Goal: Task Accomplishment & Management: Complete application form

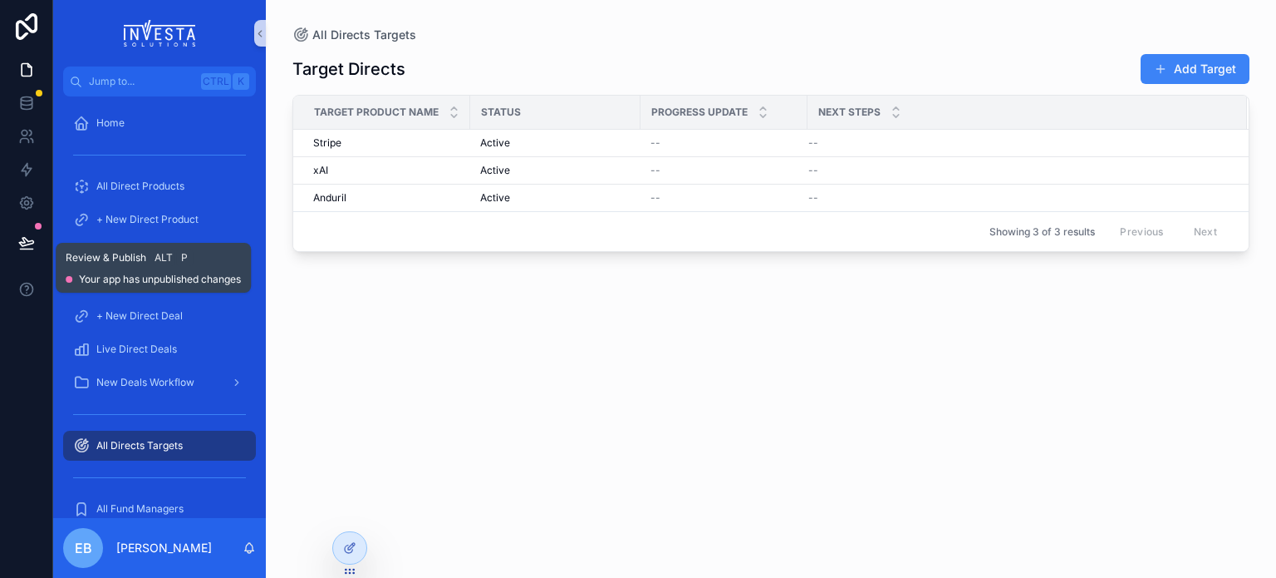
click at [30, 238] on icon at bounding box center [26, 242] width 17 height 17
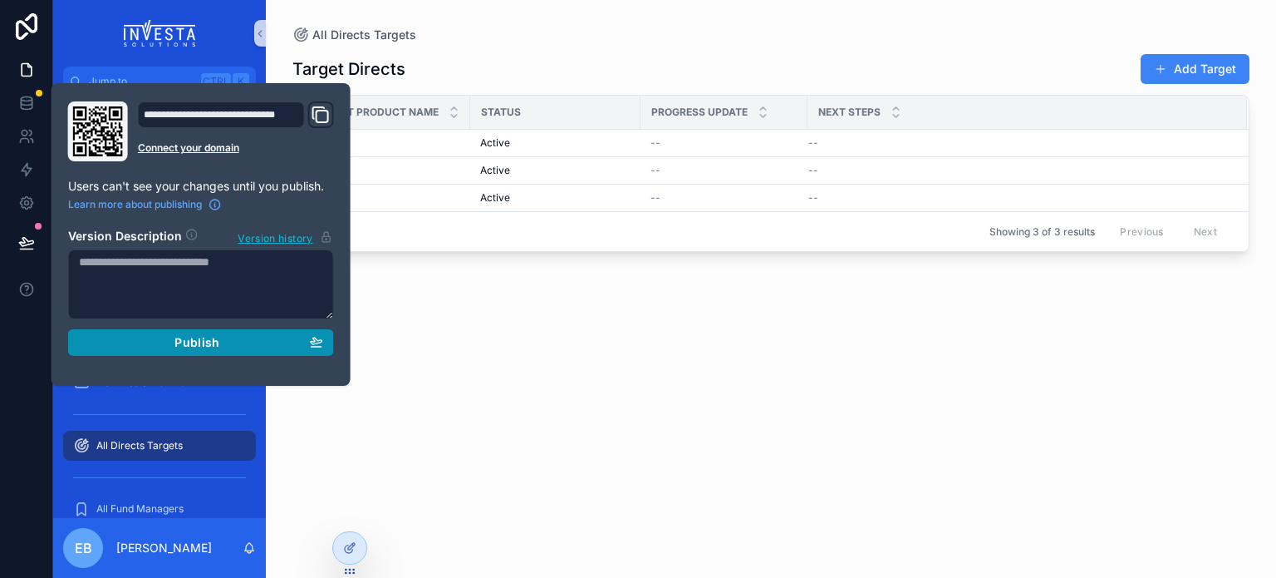
click at [209, 345] on span "Publish" at bounding box center [197, 342] width 45 height 15
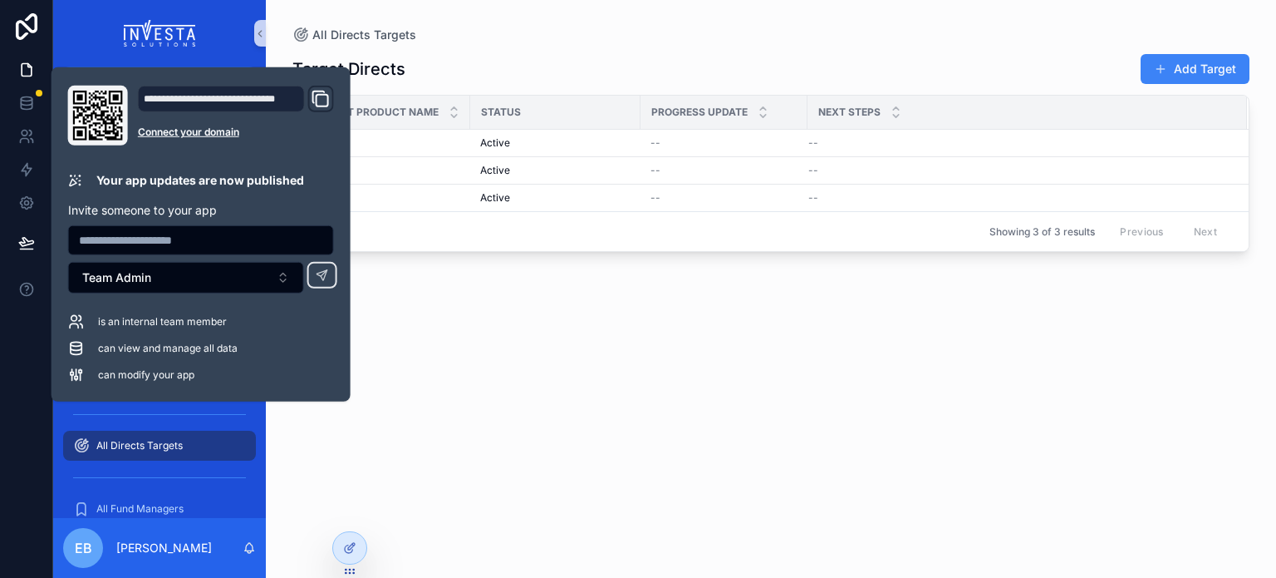
click at [478, 498] on div "Target Directs Add Target Target Product Name Status Progress Update Next Steps…" at bounding box center [771, 300] width 957 height 514
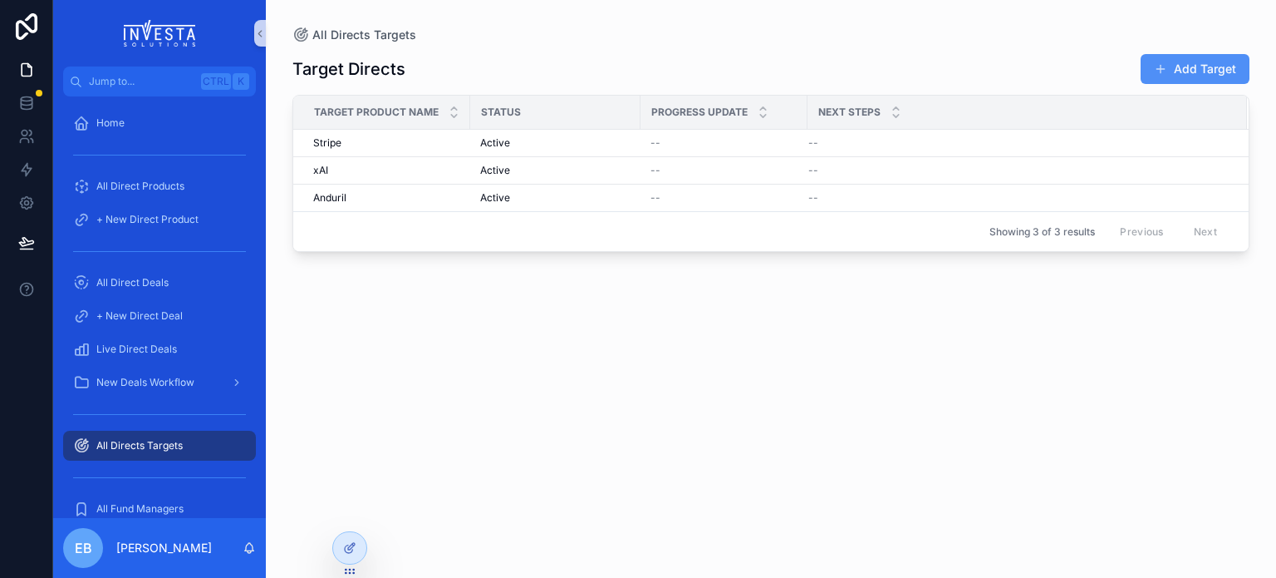
click at [1190, 75] on button "Add Target" at bounding box center [1195, 69] width 109 height 30
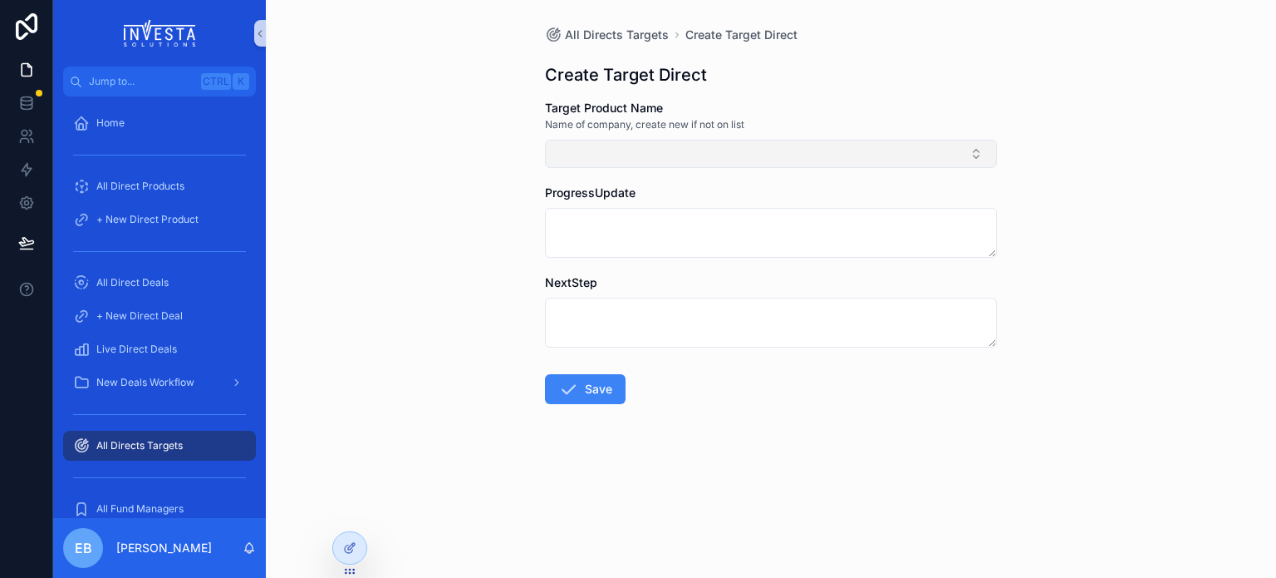
click at [885, 155] on button "Select Button" at bounding box center [771, 154] width 452 height 28
type input "*"
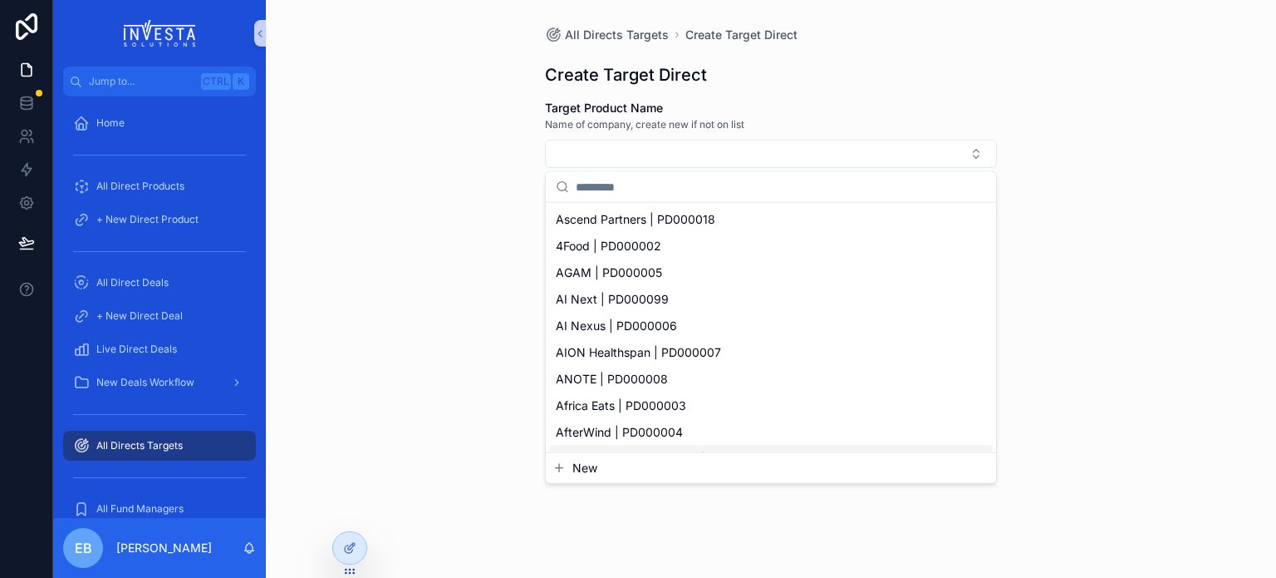
click at [593, 462] on span "New" at bounding box center [585, 468] width 25 height 17
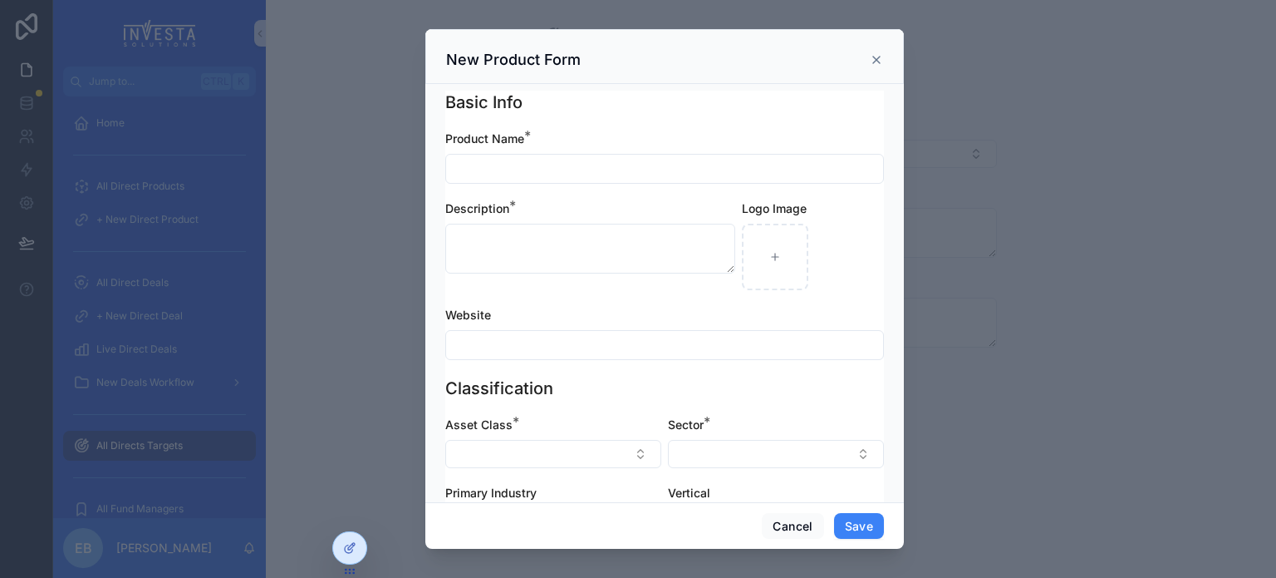
click at [608, 157] on input "scrollable content" at bounding box center [664, 168] width 437 height 23
type input "**********"
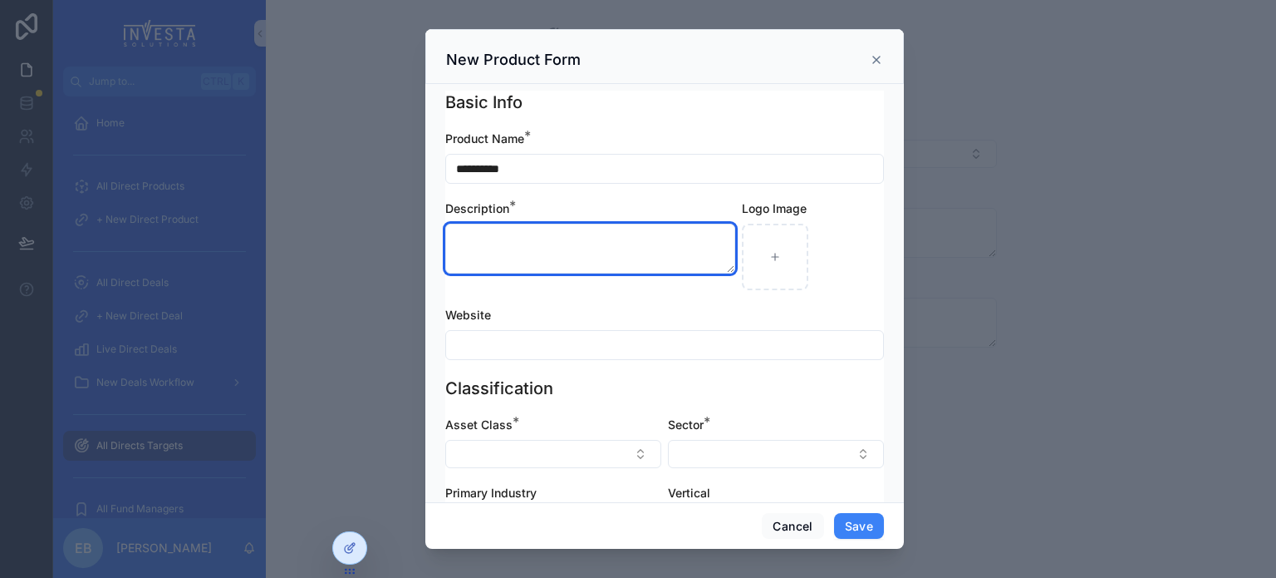
click at [597, 245] on textarea "scrollable content" at bounding box center [590, 249] width 290 height 50
click at [596, 248] on textarea "scrollable content" at bounding box center [590, 249] width 290 height 50
paste textarea "**********"
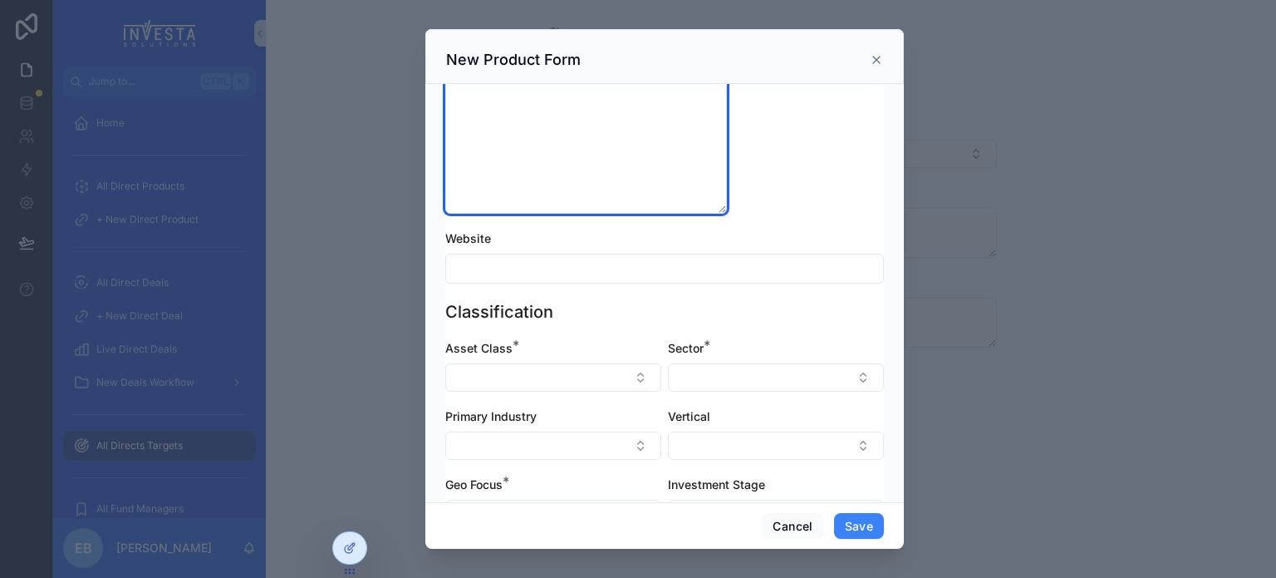
scroll to position [249, 0]
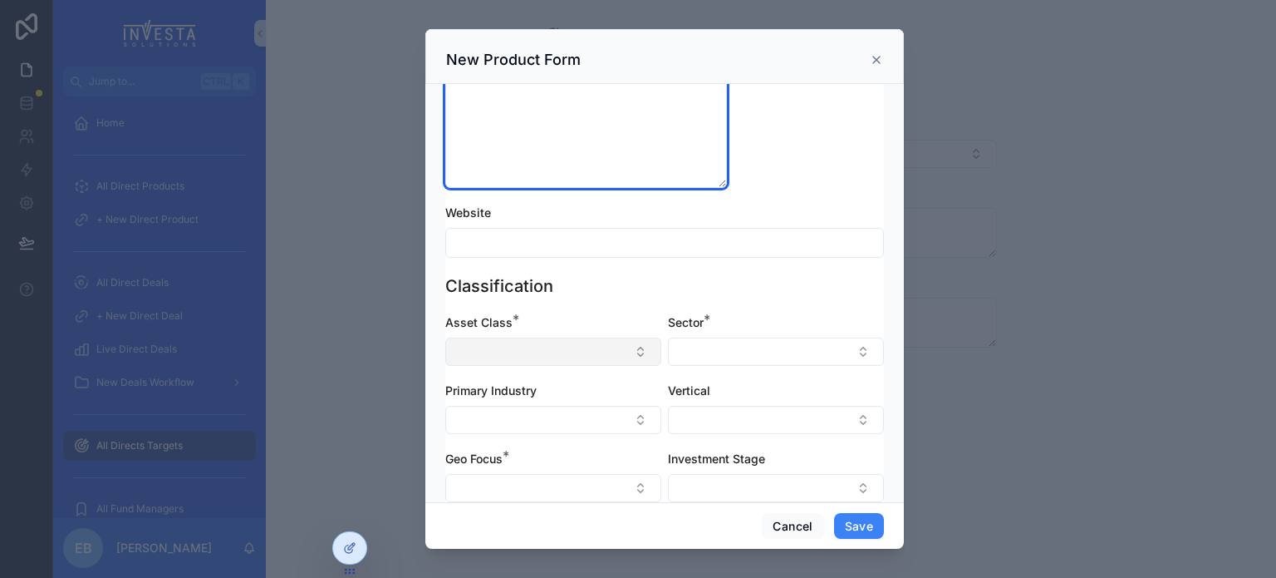
type textarea "**********"
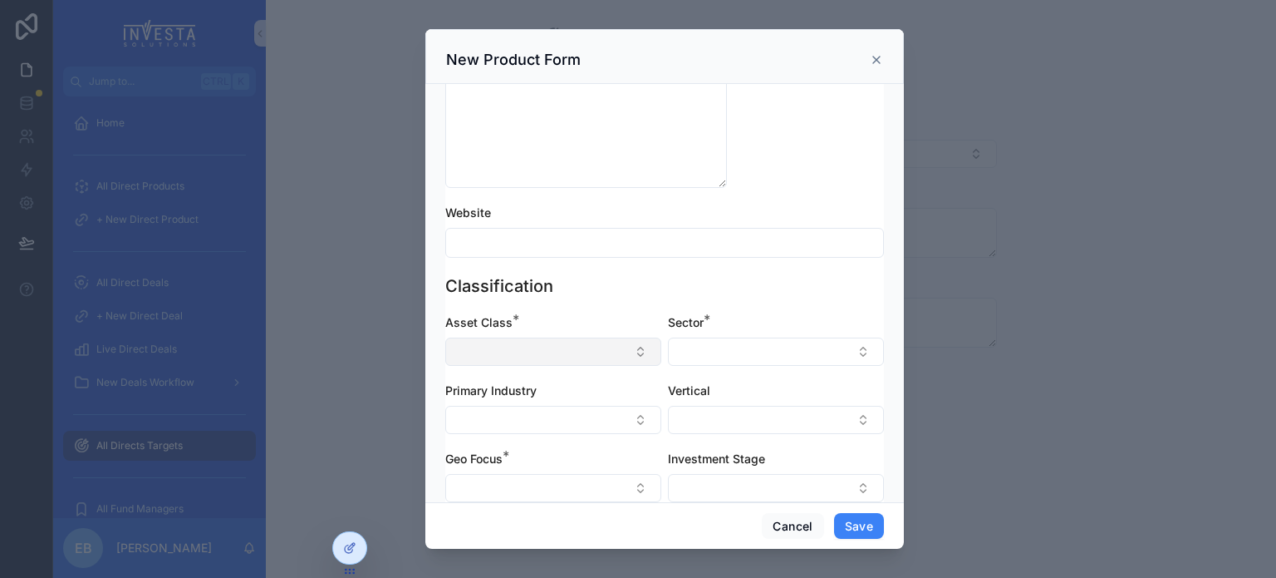
click at [565, 353] on button "Select Button" at bounding box center [553, 351] width 216 height 28
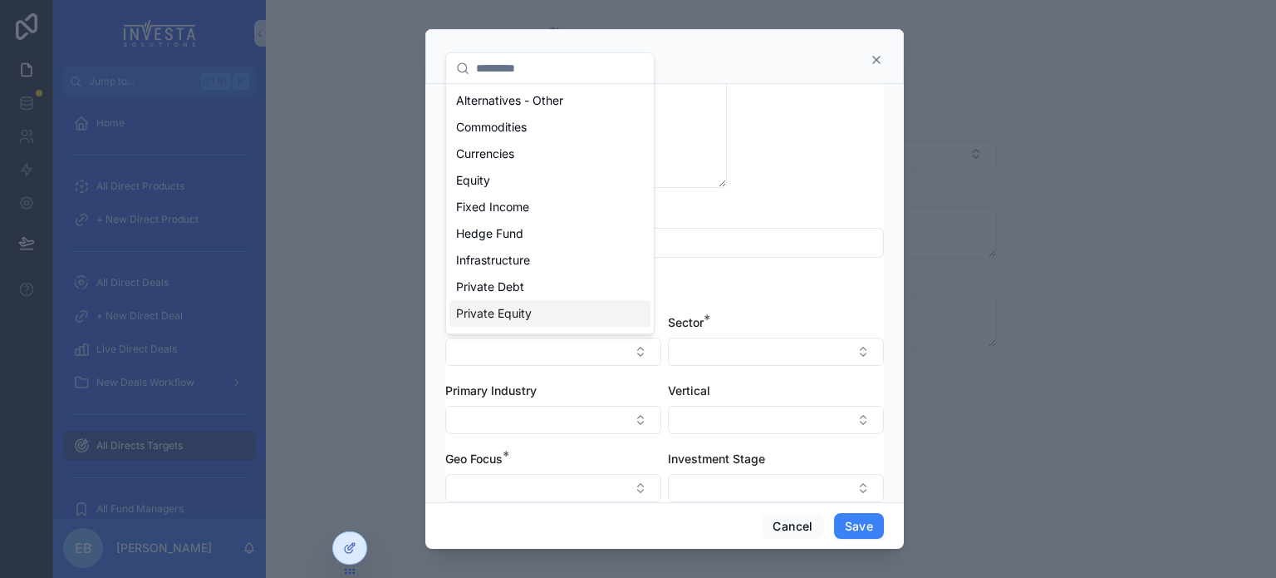
click at [514, 320] on span "Private Equity" at bounding box center [494, 313] width 76 height 17
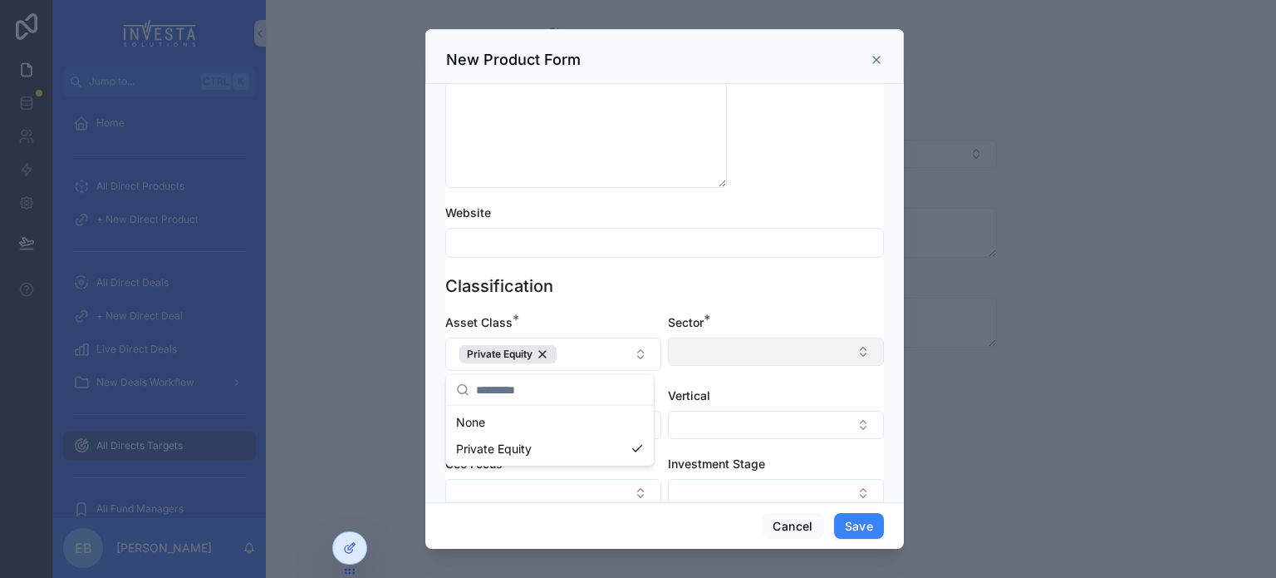
click at [688, 355] on button "Select Button" at bounding box center [776, 351] width 216 height 28
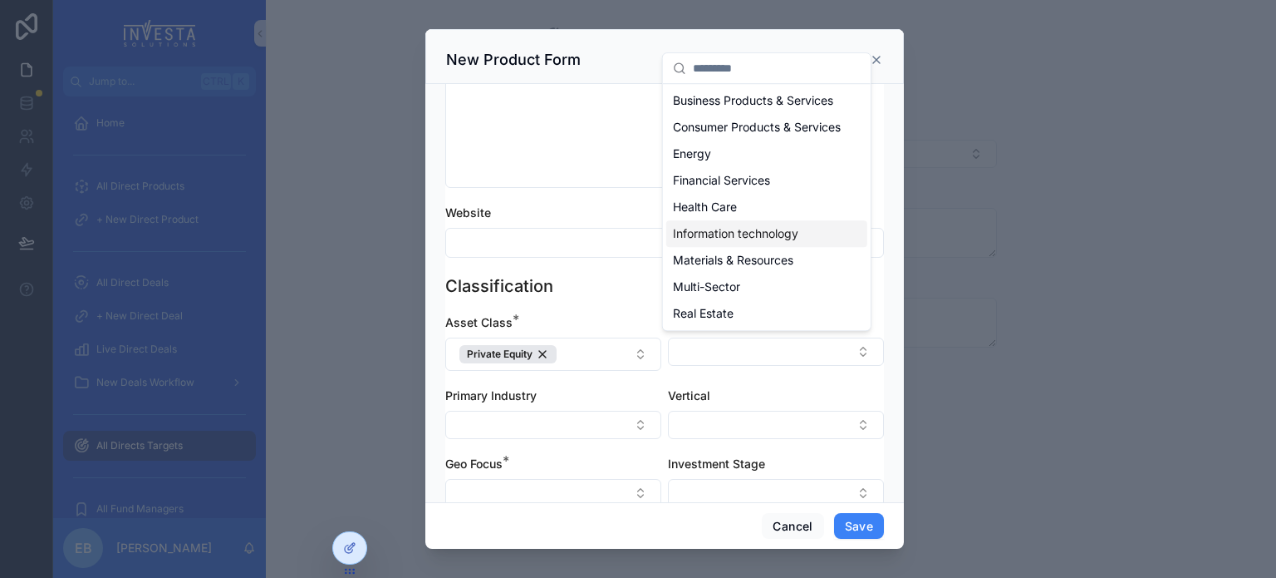
click at [733, 242] on span "Information technology" at bounding box center [735, 233] width 125 height 17
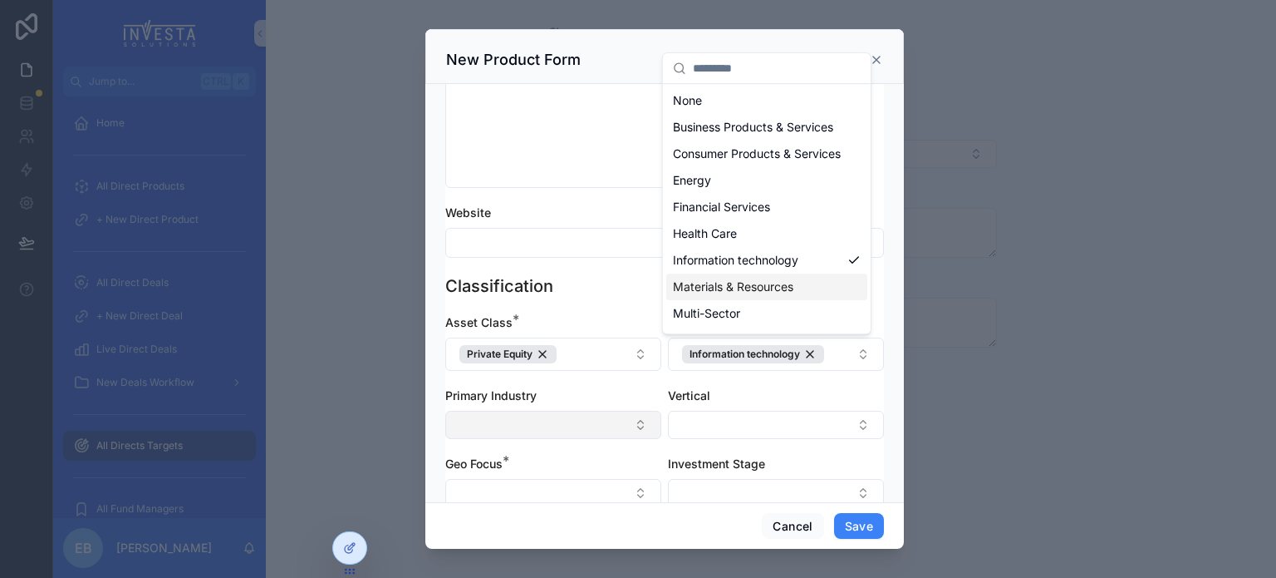
click at [610, 434] on button "Select Button" at bounding box center [553, 425] width 216 height 28
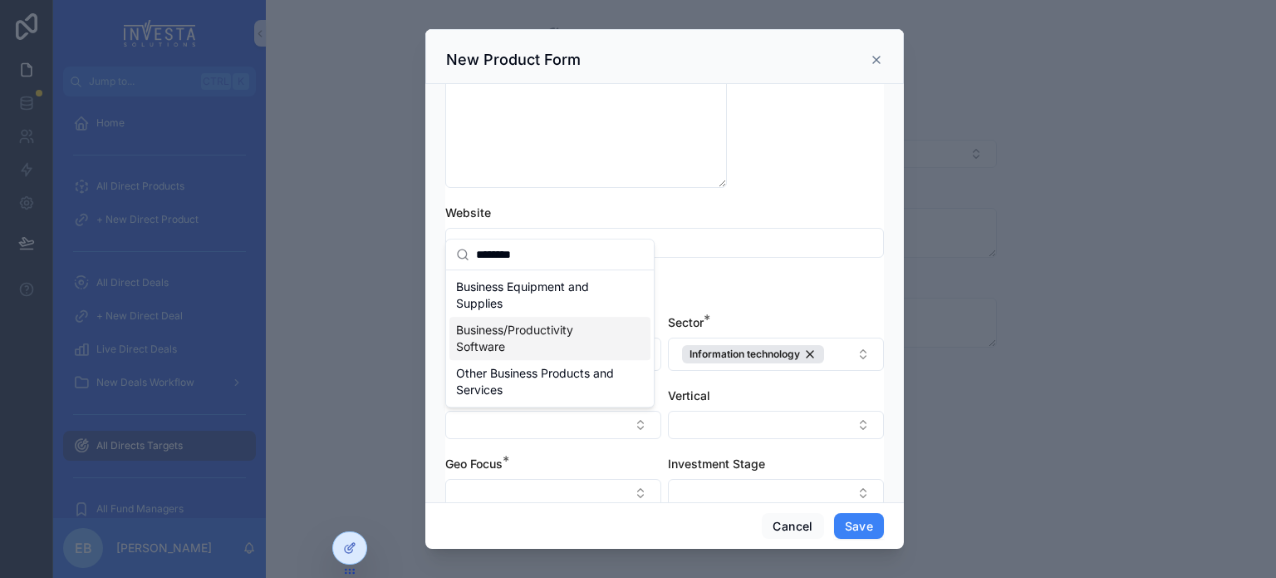
type input "********"
click at [548, 332] on span "Business/Productivity Software" at bounding box center [540, 338] width 168 height 33
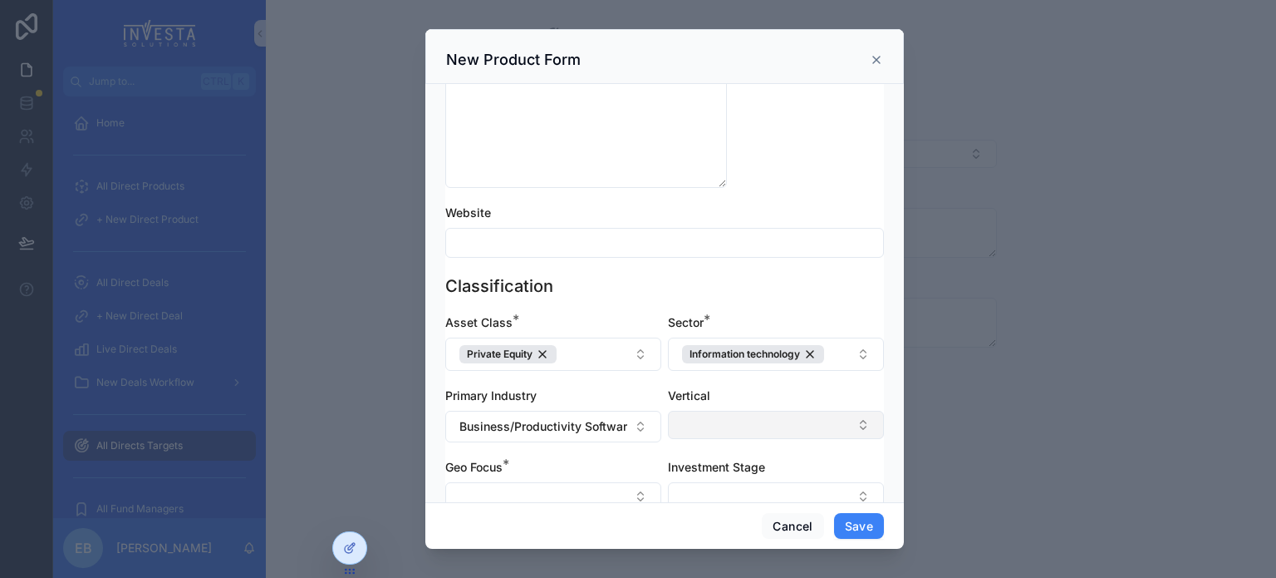
click at [833, 420] on button "Select Button" at bounding box center [776, 425] width 216 height 28
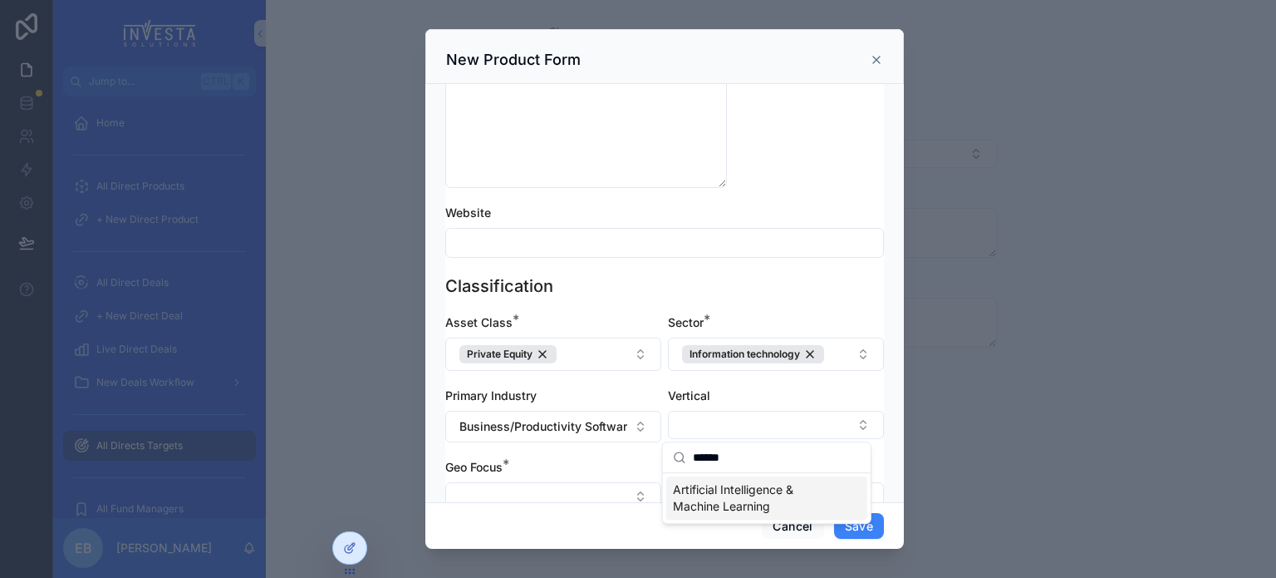
click at [763, 492] on span "Artificial Intelligence & Machine Learning" at bounding box center [757, 497] width 168 height 33
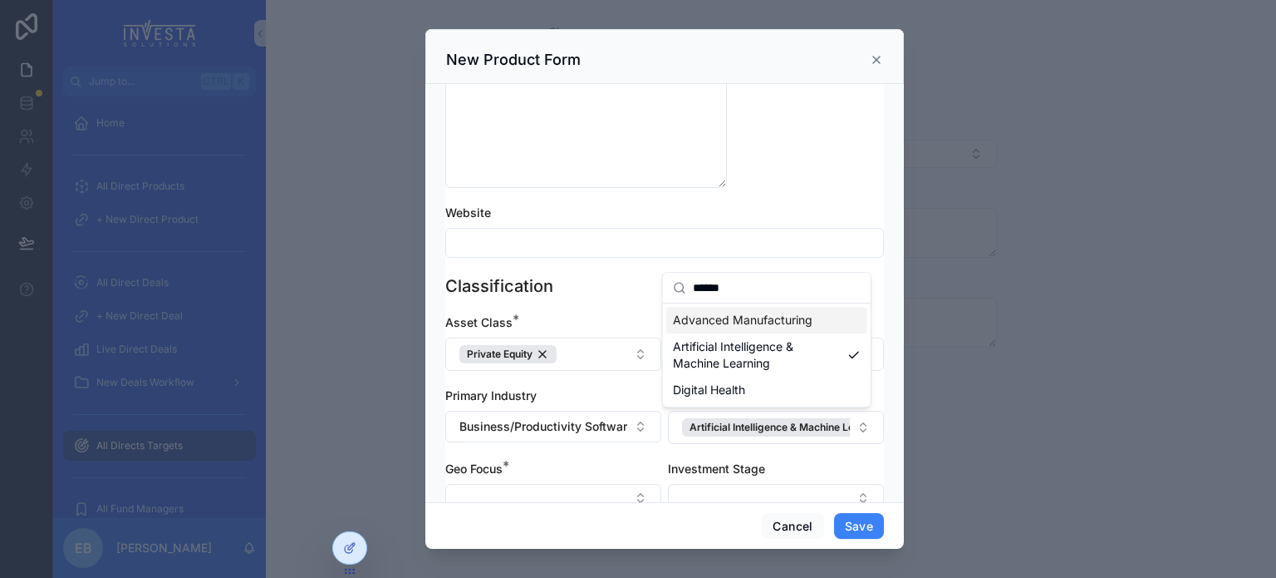
drag, startPoint x: 724, startPoint y: 295, endPoint x: 685, endPoint y: 294, distance: 39.1
click at [685, 294] on div "******" at bounding box center [767, 288] width 208 height 31
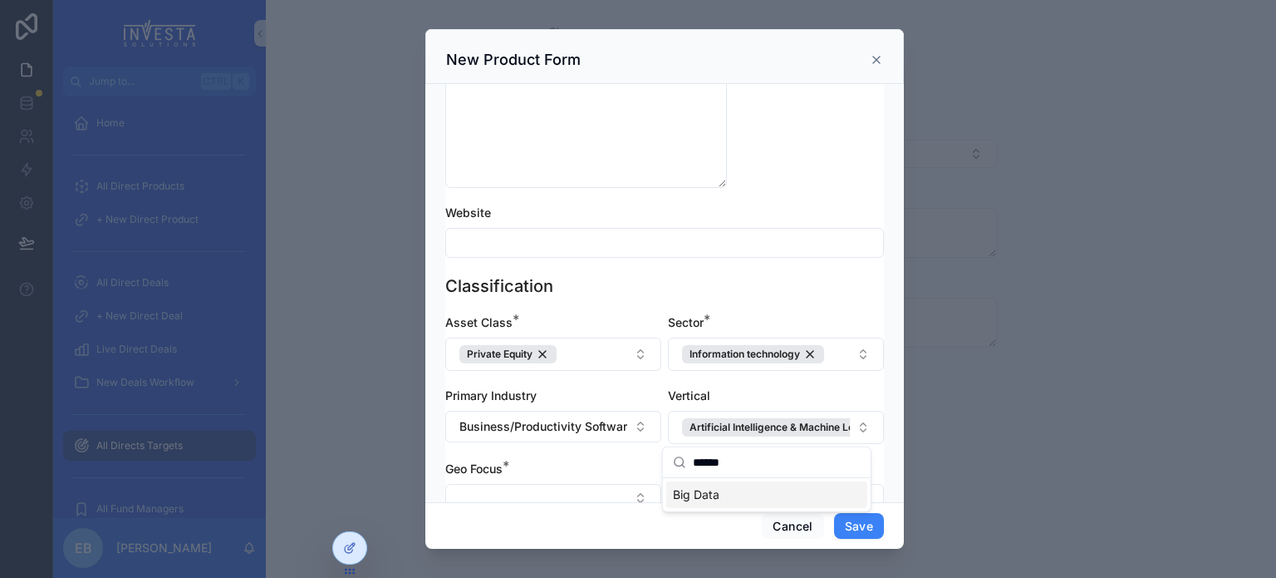
type input "******"
click at [700, 494] on span "Big Data" at bounding box center [696, 494] width 47 height 17
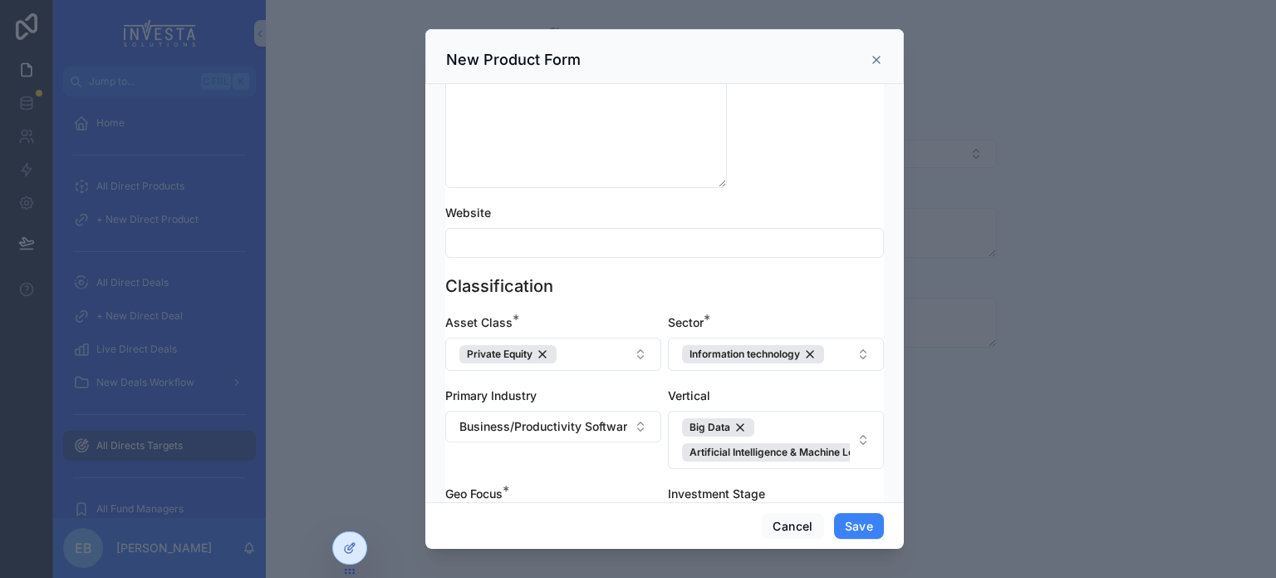
click at [731, 292] on div "Classification" at bounding box center [664, 285] width 439 height 23
click at [815, 431] on span "Big Data Artificial Intelligence & Machine Learning" at bounding box center [766, 439] width 168 height 43
type input "****"
click at [691, 518] on span "SaaS" at bounding box center [687, 519] width 28 height 17
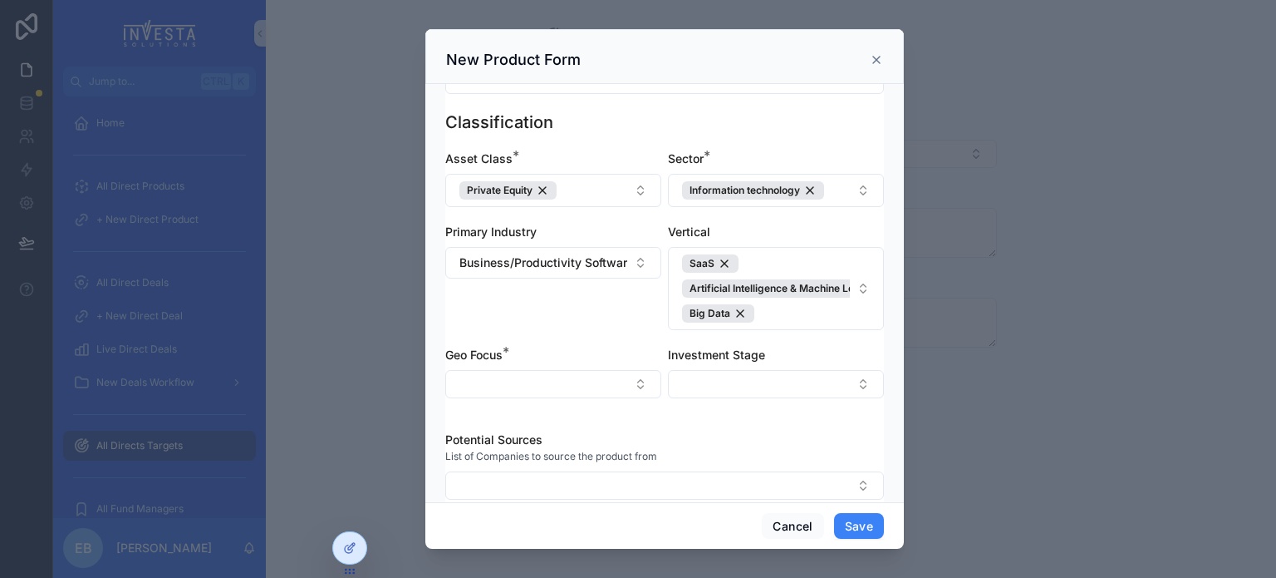
scroll to position [438, 0]
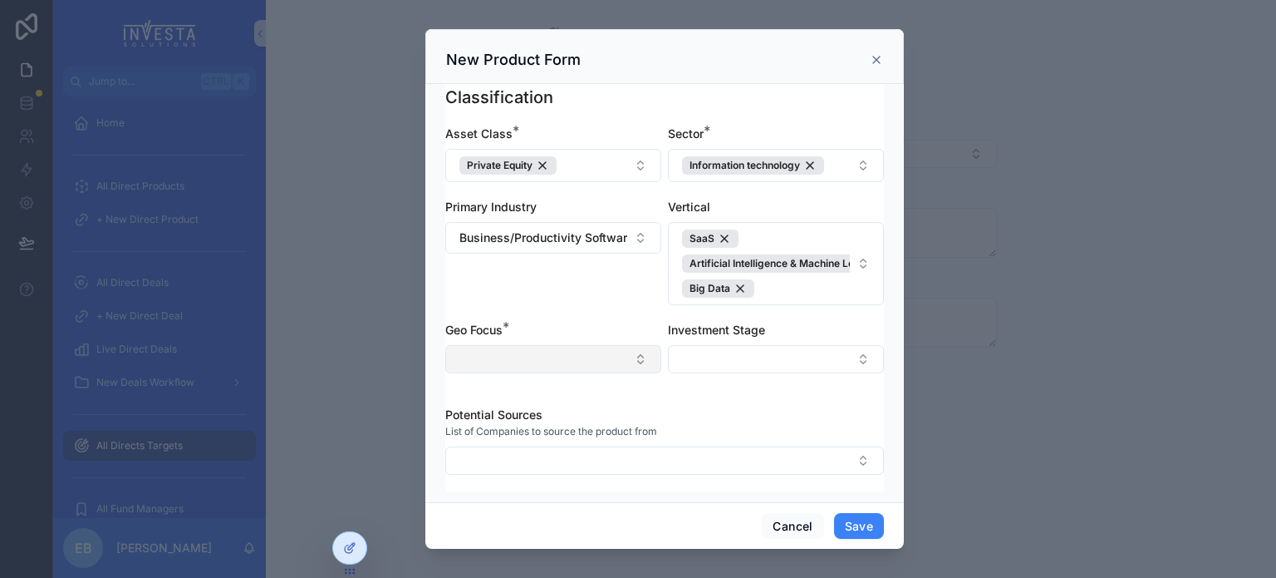
click at [606, 358] on button "Select Button" at bounding box center [553, 359] width 216 height 28
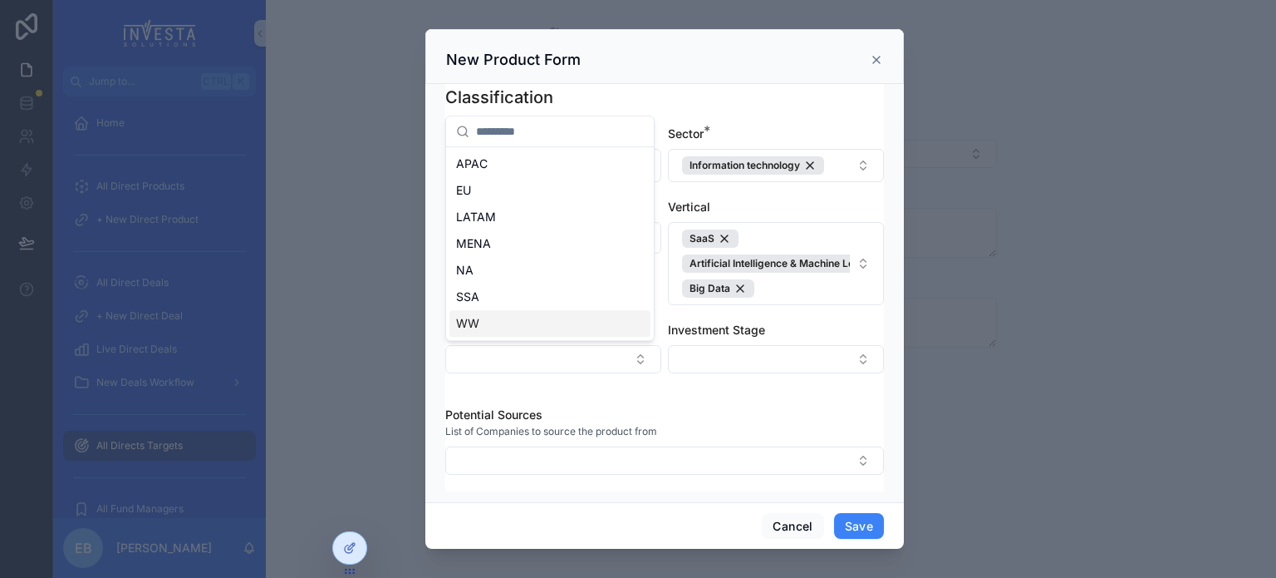
click at [474, 322] on span "WW" at bounding box center [467, 323] width 23 height 17
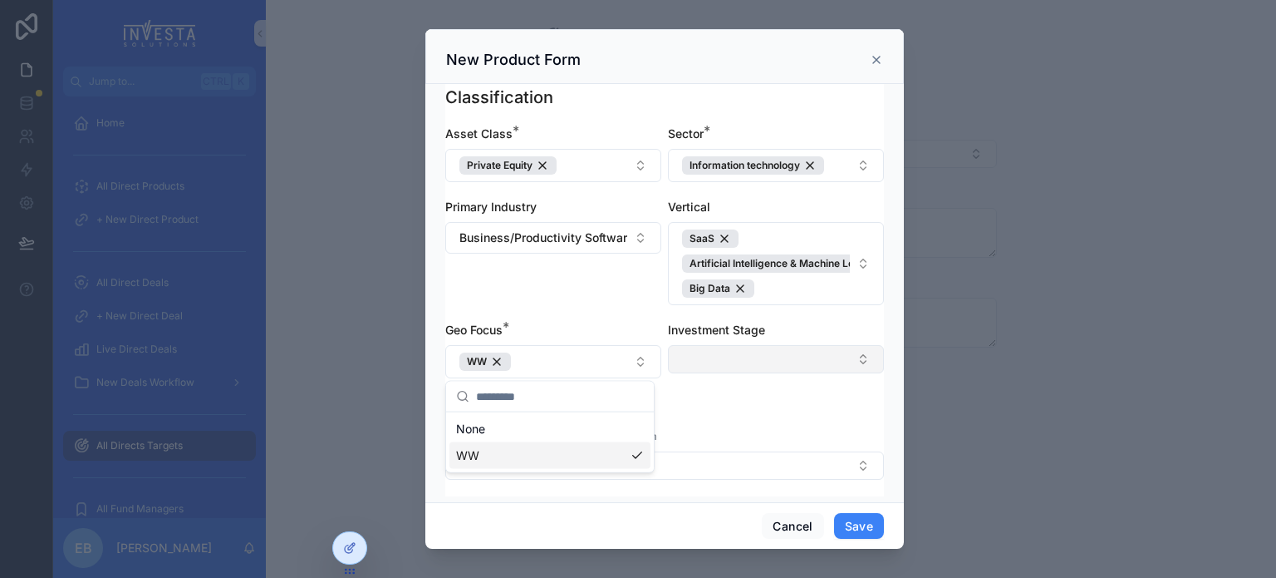
click at [816, 360] on button "Select Button" at bounding box center [776, 359] width 216 height 28
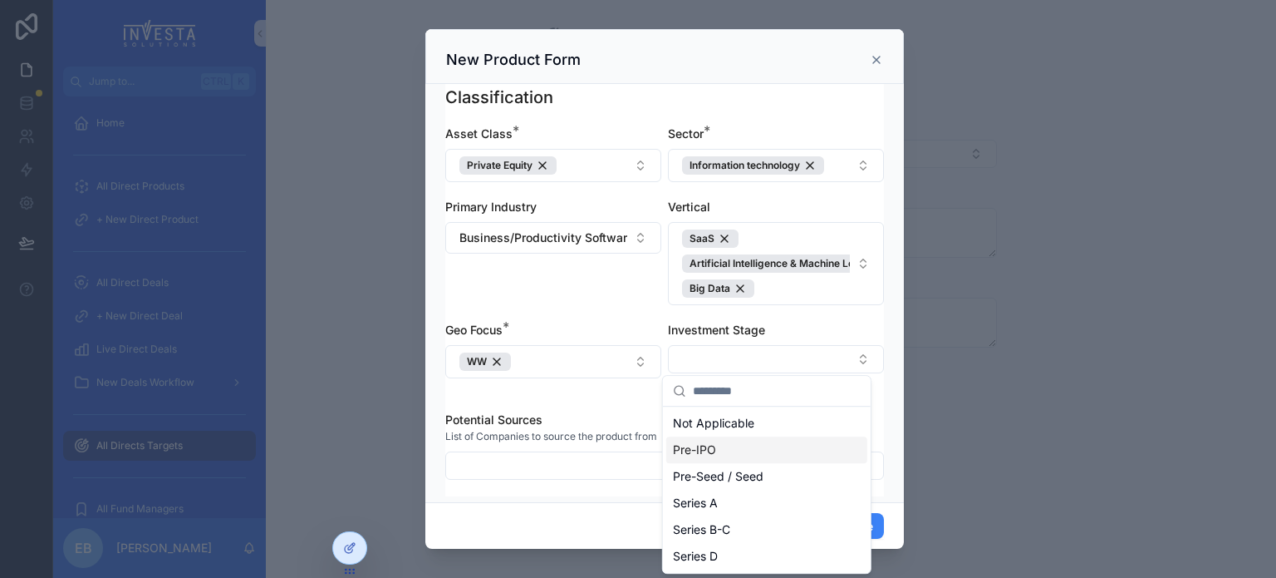
click at [706, 454] on span "Pre-IPO" at bounding box center [694, 449] width 43 height 17
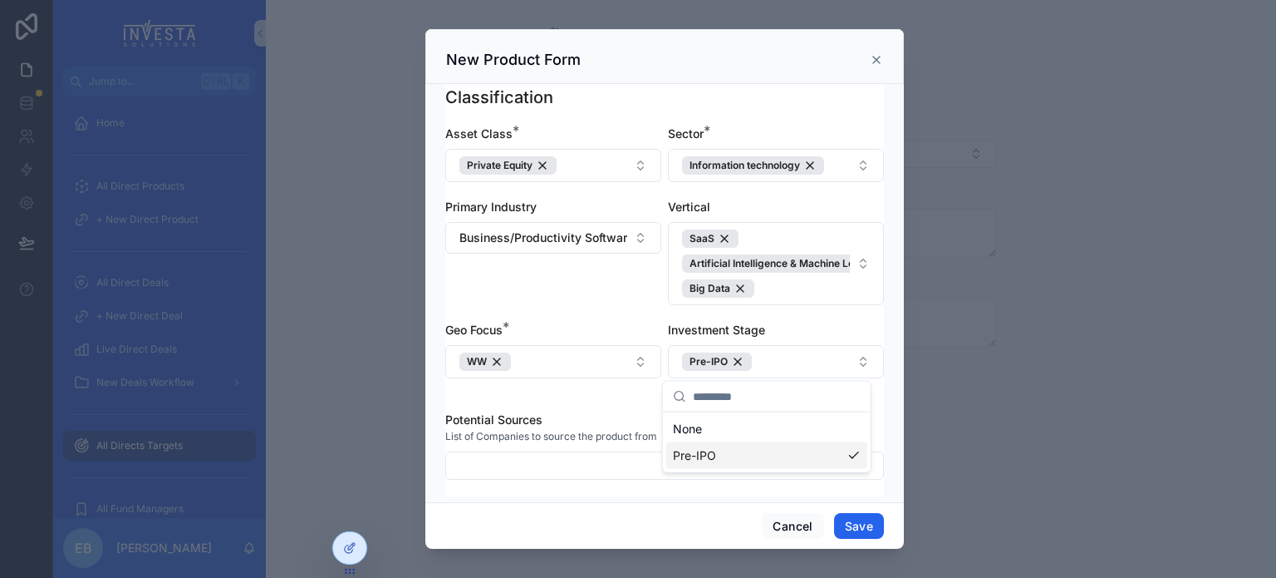
click at [856, 514] on button "Save" at bounding box center [859, 526] width 50 height 27
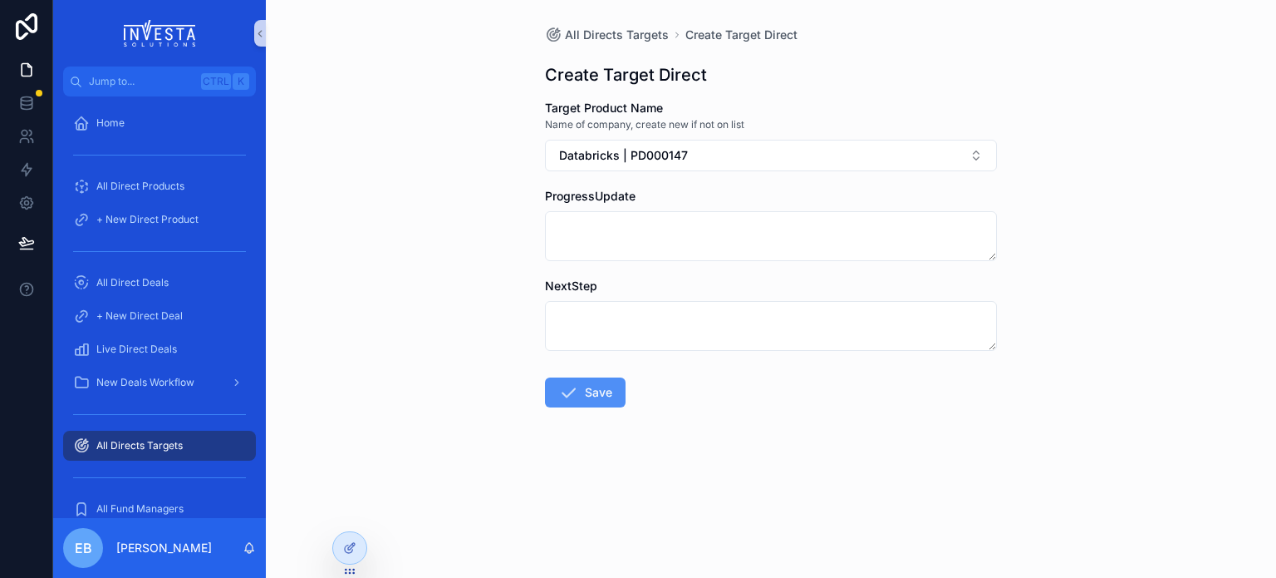
click at [586, 385] on button "Save" at bounding box center [585, 392] width 81 height 30
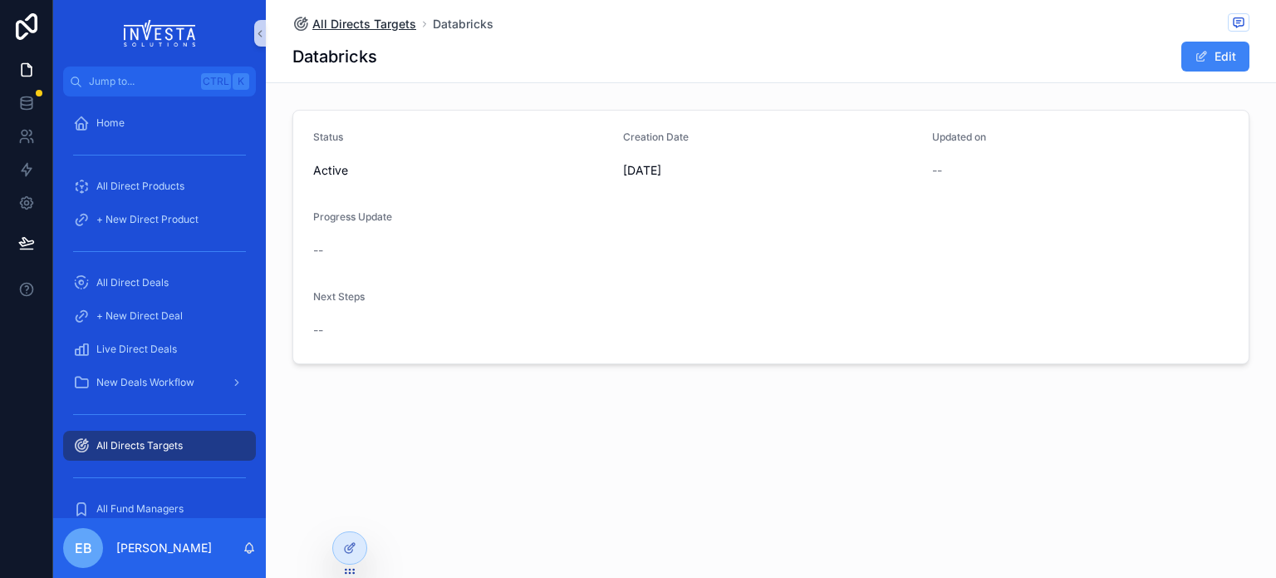
click at [380, 21] on span "All Directs Targets" at bounding box center [364, 24] width 104 height 17
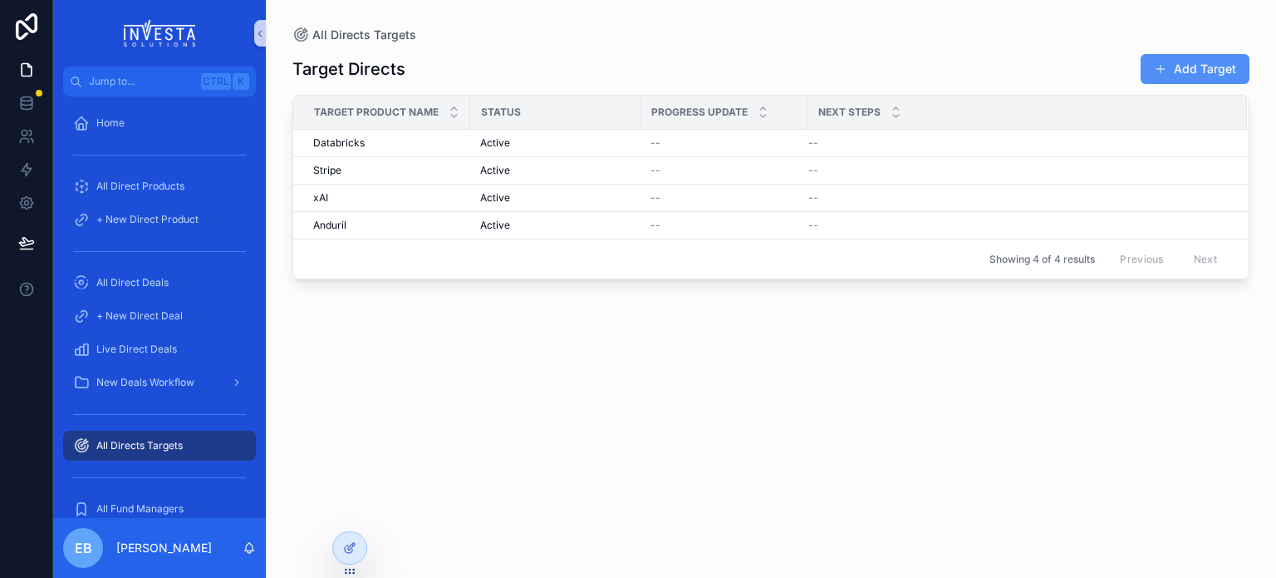
click at [1180, 78] on button "Add Target" at bounding box center [1195, 69] width 109 height 30
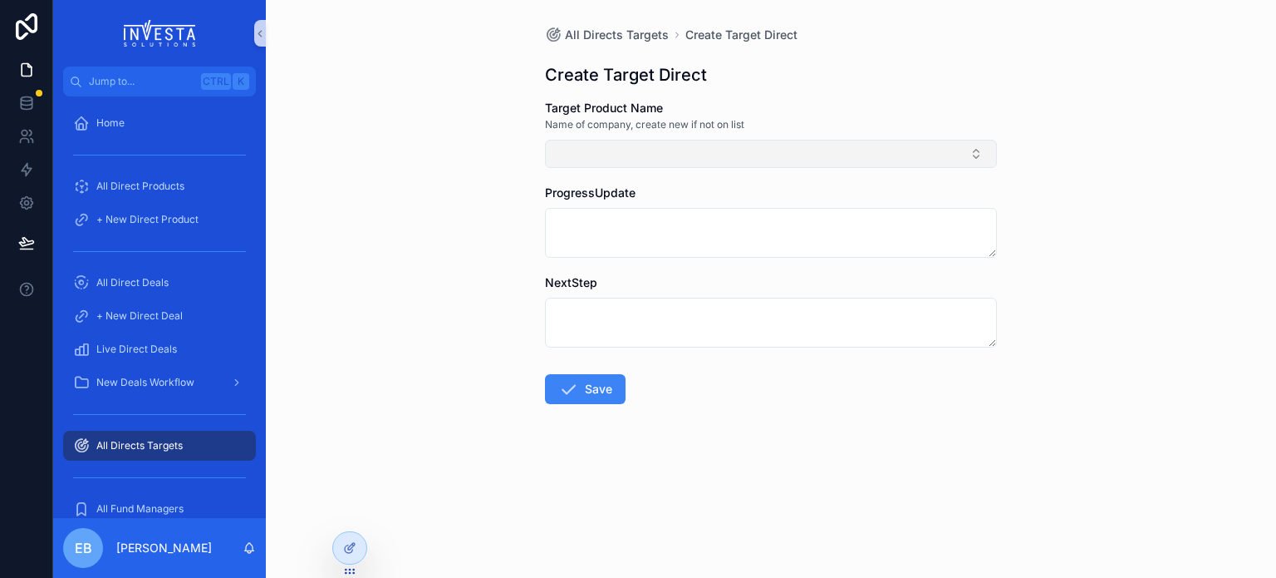
click at [678, 148] on button "Select Button" at bounding box center [771, 154] width 452 height 28
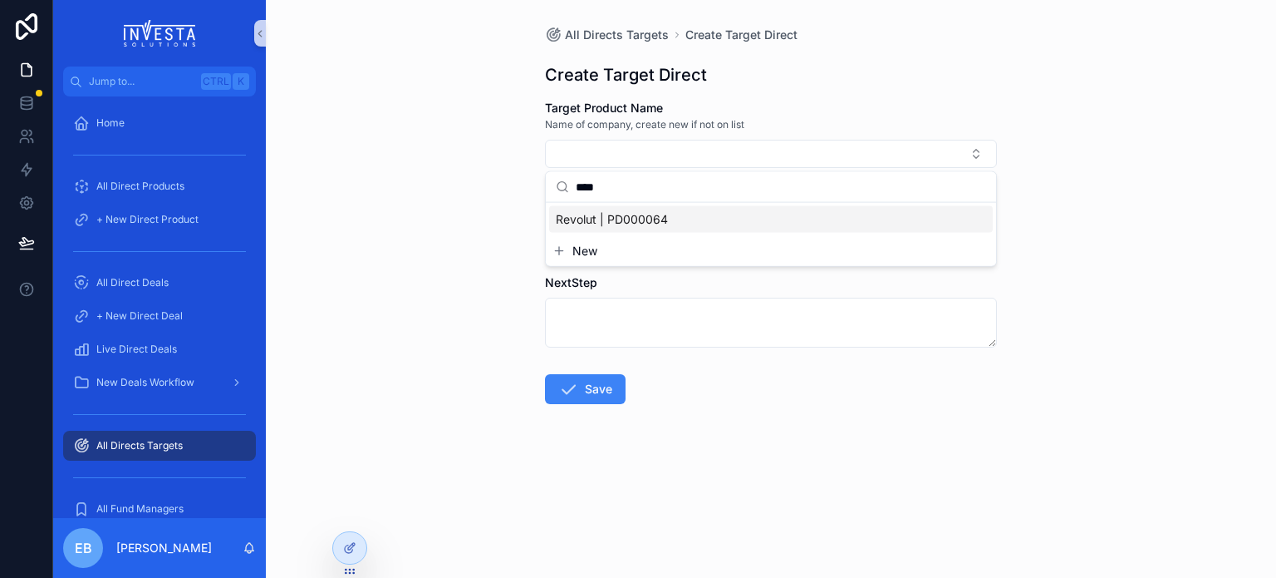
type input "****"
click at [620, 214] on span "Revolut | PD000064" at bounding box center [612, 219] width 112 height 17
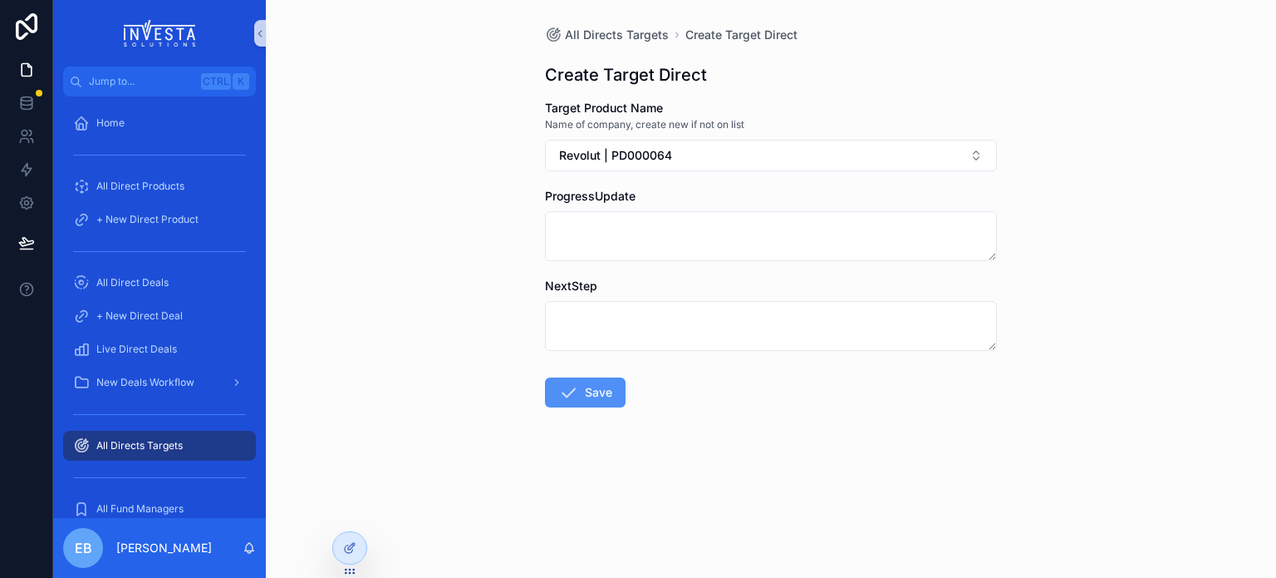
click at [563, 387] on icon "scrollable content" at bounding box center [568, 392] width 20 height 20
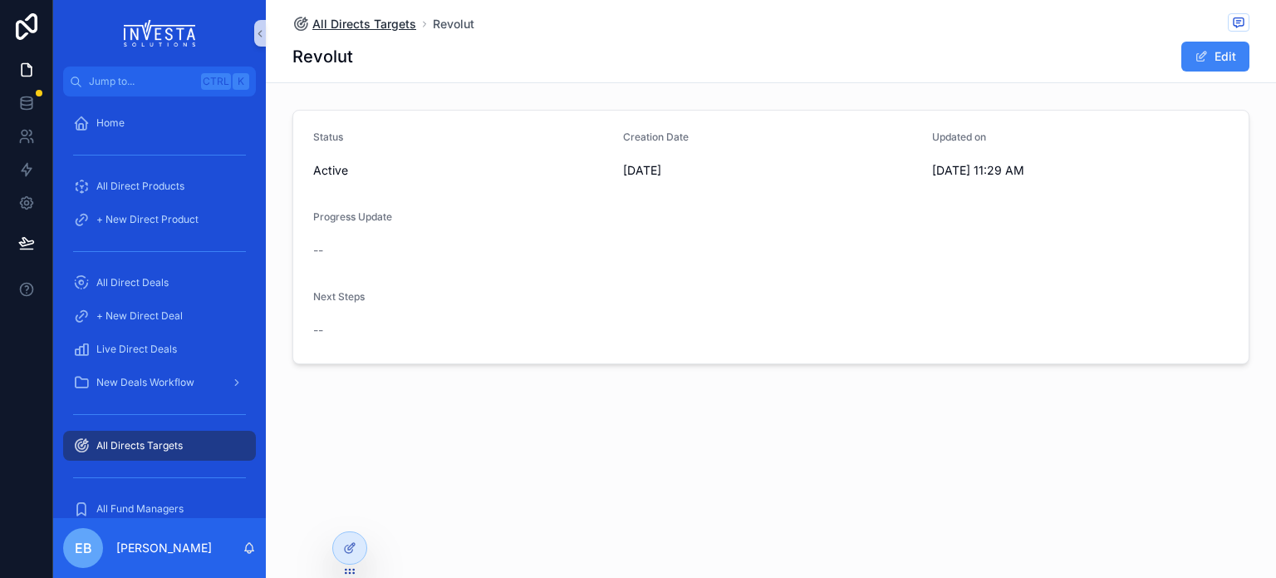
click at [353, 30] on span "All Directs Targets" at bounding box center [364, 24] width 104 height 17
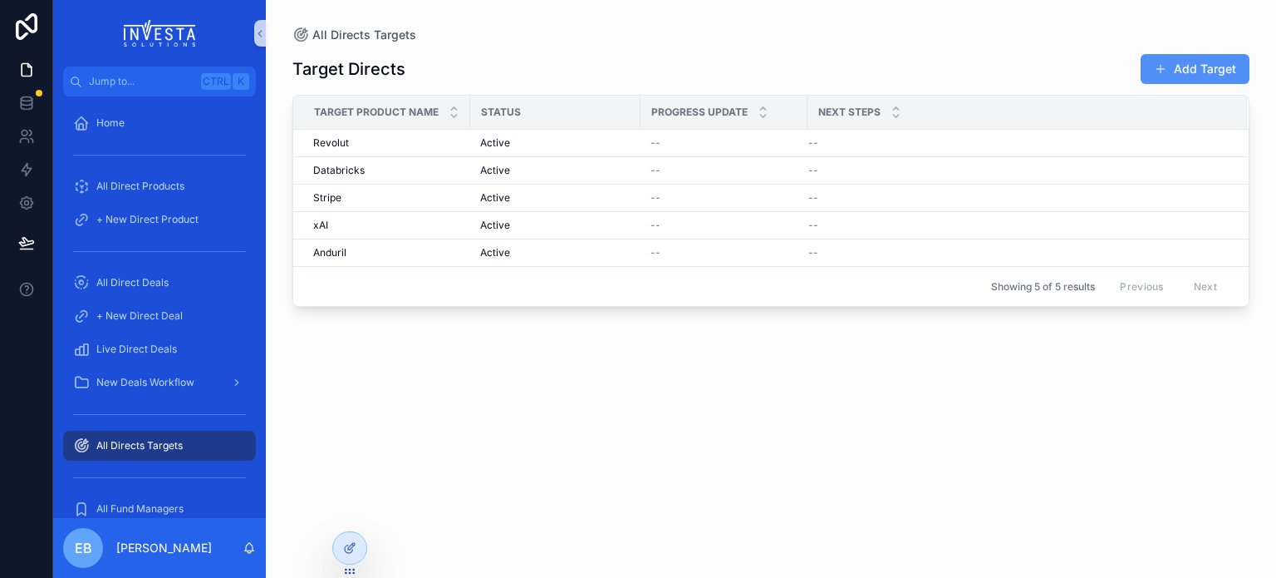
click at [1196, 65] on button "Add Target" at bounding box center [1195, 69] width 109 height 30
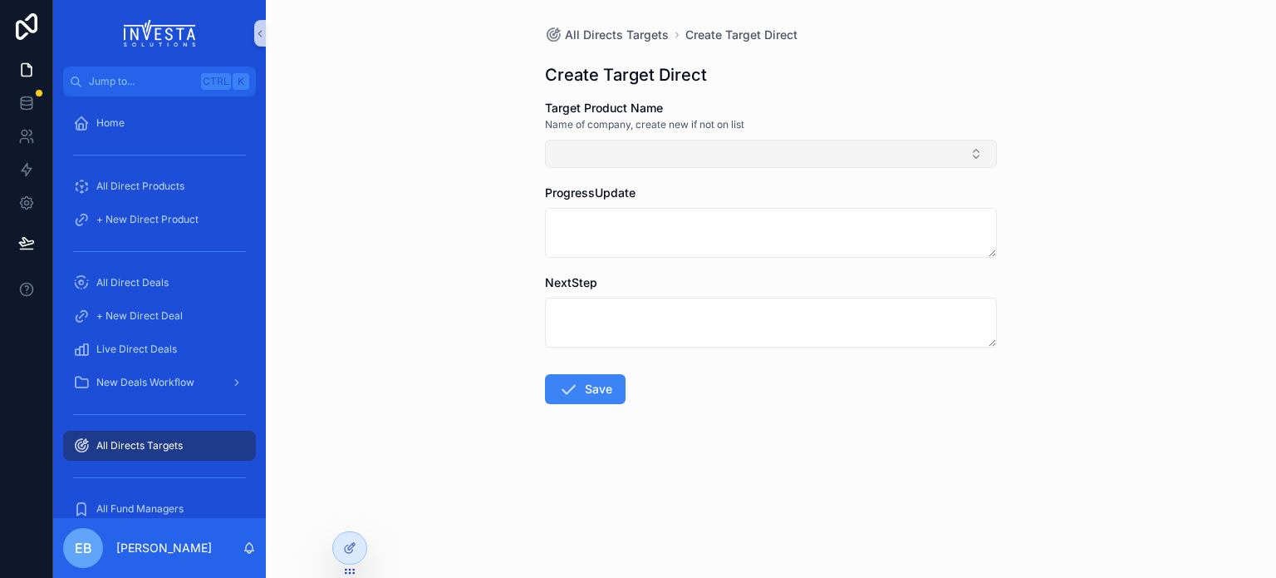
click at [726, 161] on button "Select Button" at bounding box center [771, 154] width 452 height 28
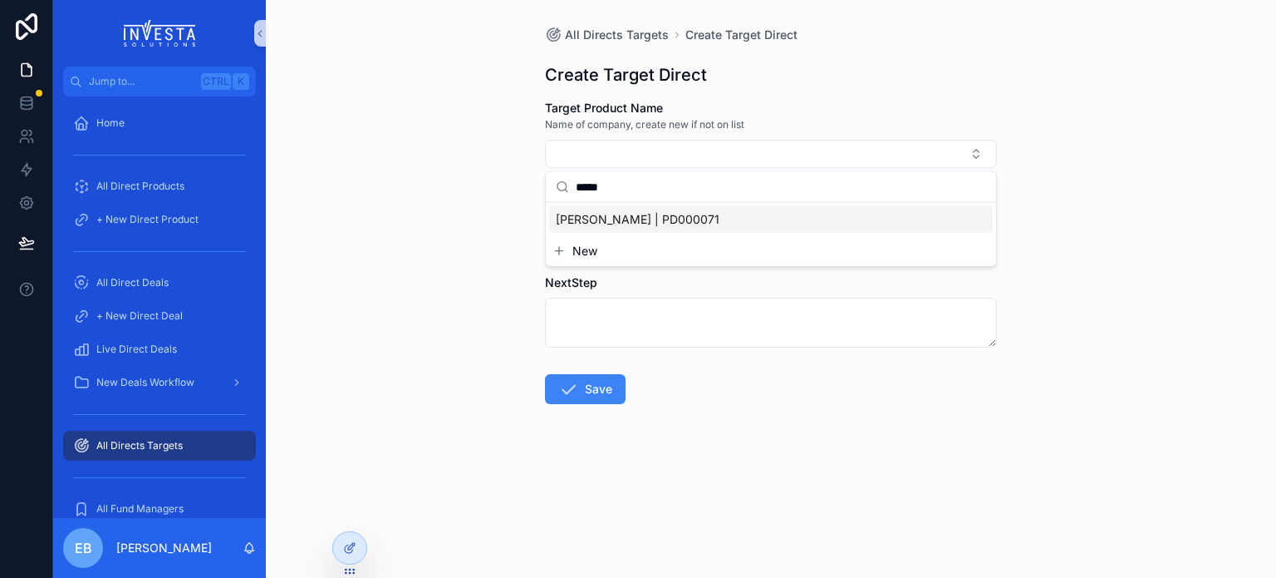
type input "*****"
click at [597, 221] on span "[PERSON_NAME] | PD000071" at bounding box center [638, 219] width 164 height 17
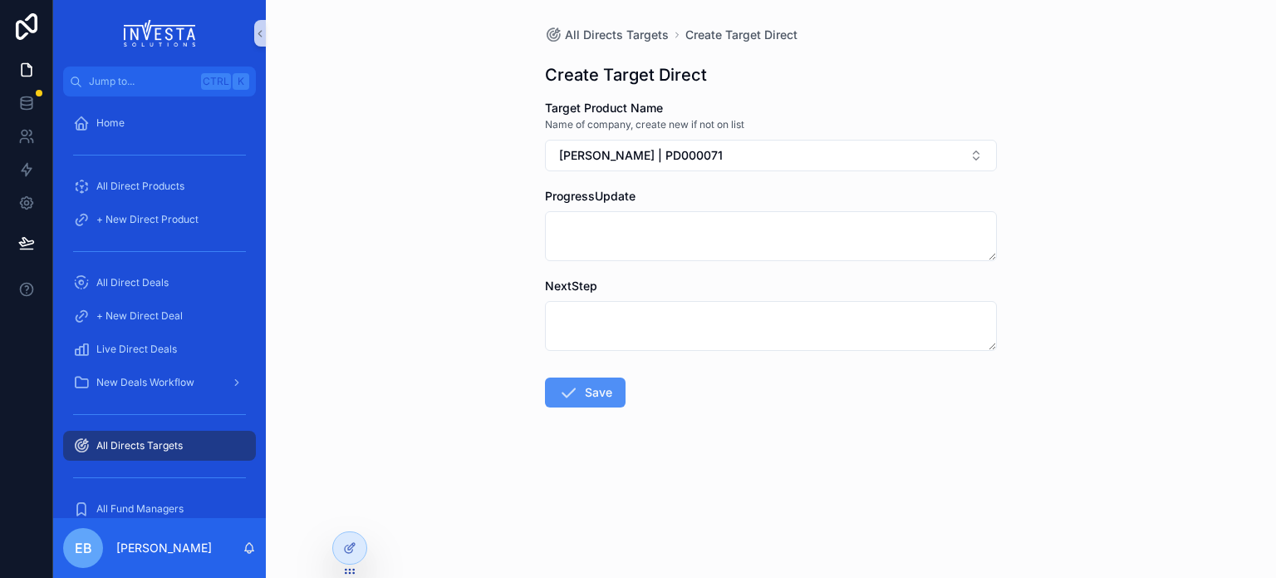
click at [582, 394] on button "Save" at bounding box center [585, 392] width 81 height 30
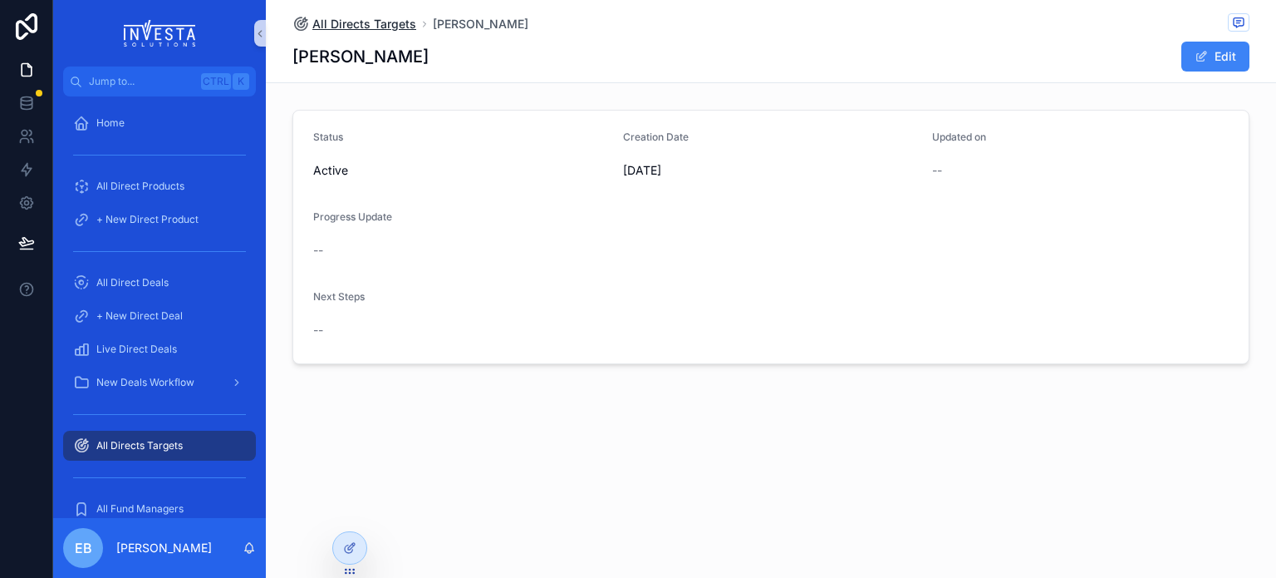
click at [326, 24] on span "All Directs Targets" at bounding box center [364, 24] width 104 height 17
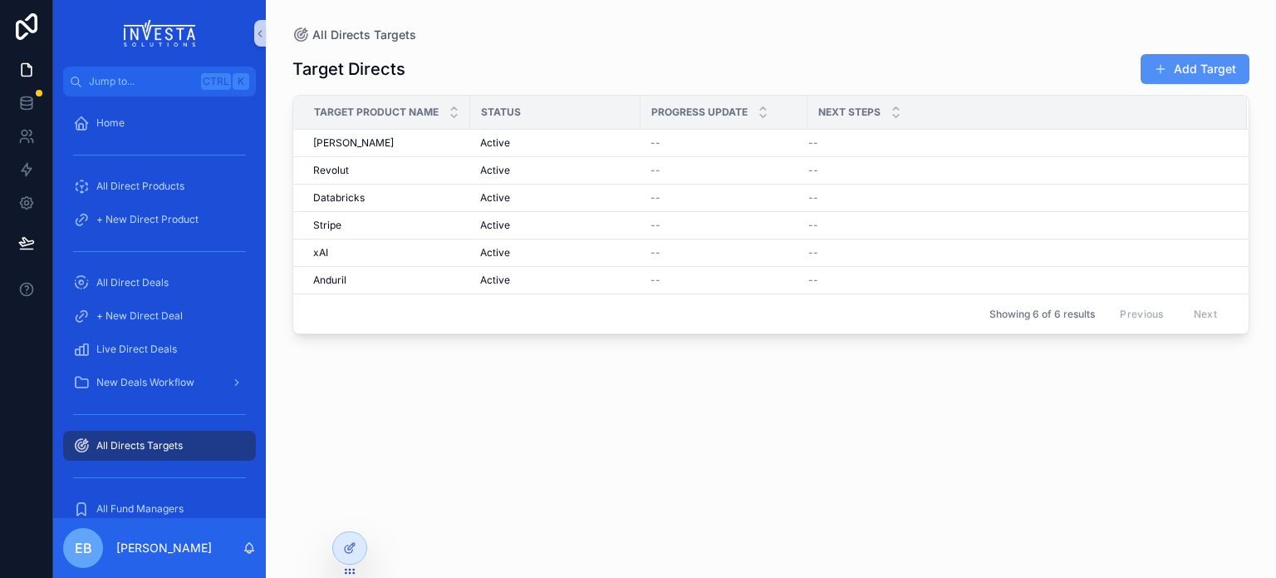
click at [1195, 70] on button "Add Target" at bounding box center [1195, 69] width 109 height 30
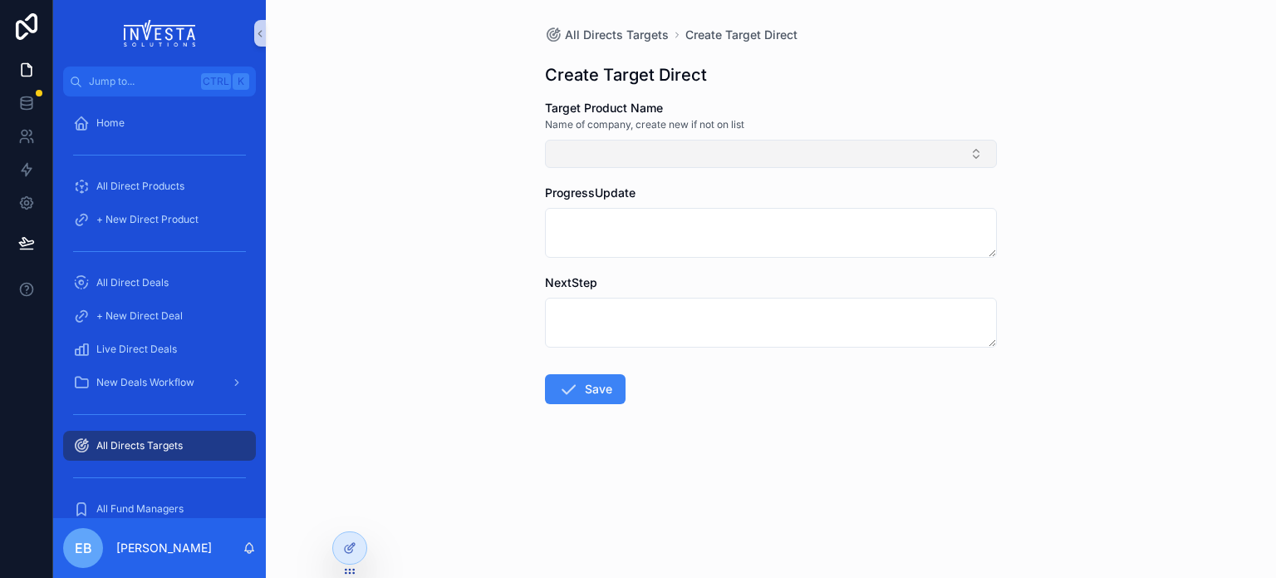
click at [896, 160] on button "Select Button" at bounding box center [771, 154] width 452 height 28
type input "****"
click at [579, 215] on span "New" at bounding box center [585, 217] width 25 height 17
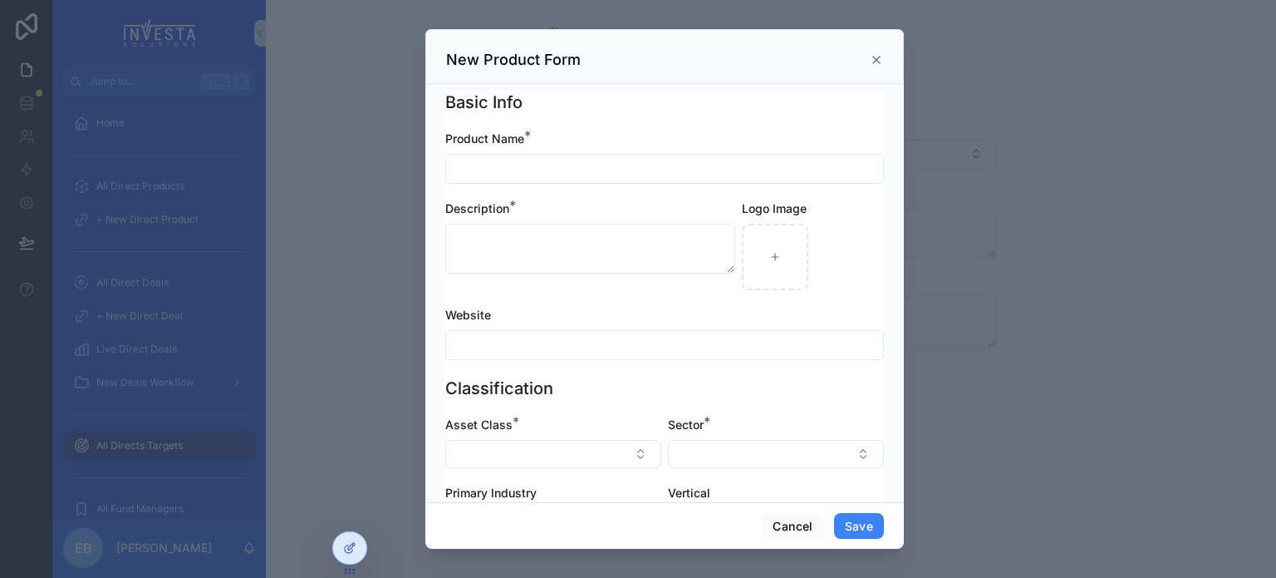
click at [572, 154] on div "scrollable content" at bounding box center [664, 169] width 439 height 30
click at [582, 159] on input "scrollable content" at bounding box center [664, 168] width 437 height 23
type input "**********"
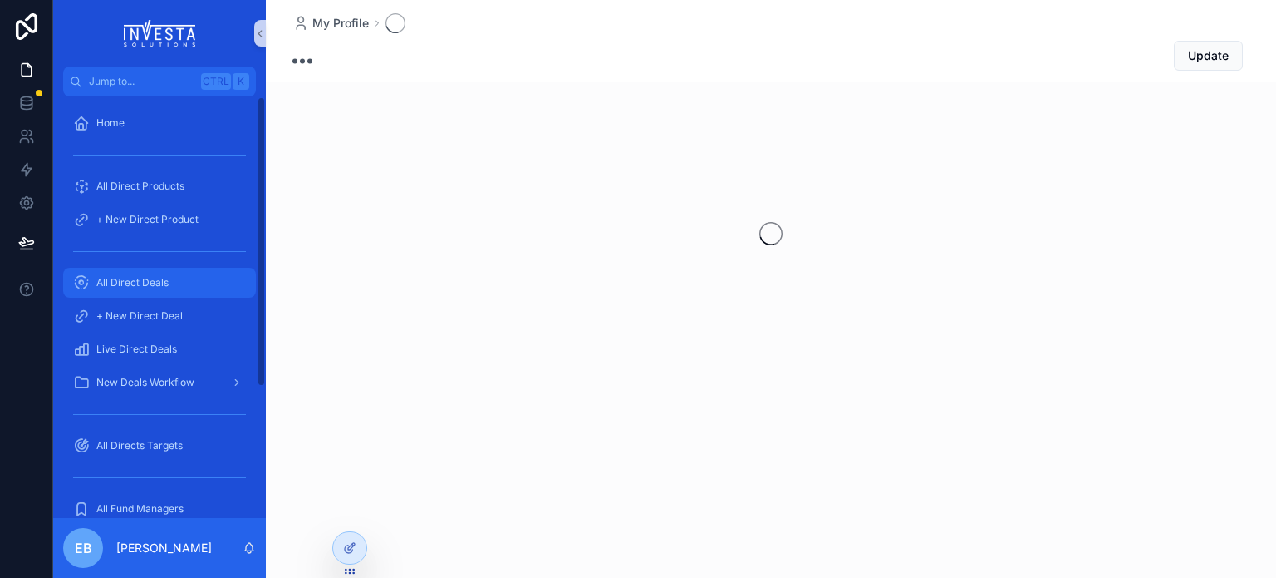
click at [131, 283] on span "All Direct Deals" at bounding box center [132, 282] width 72 height 13
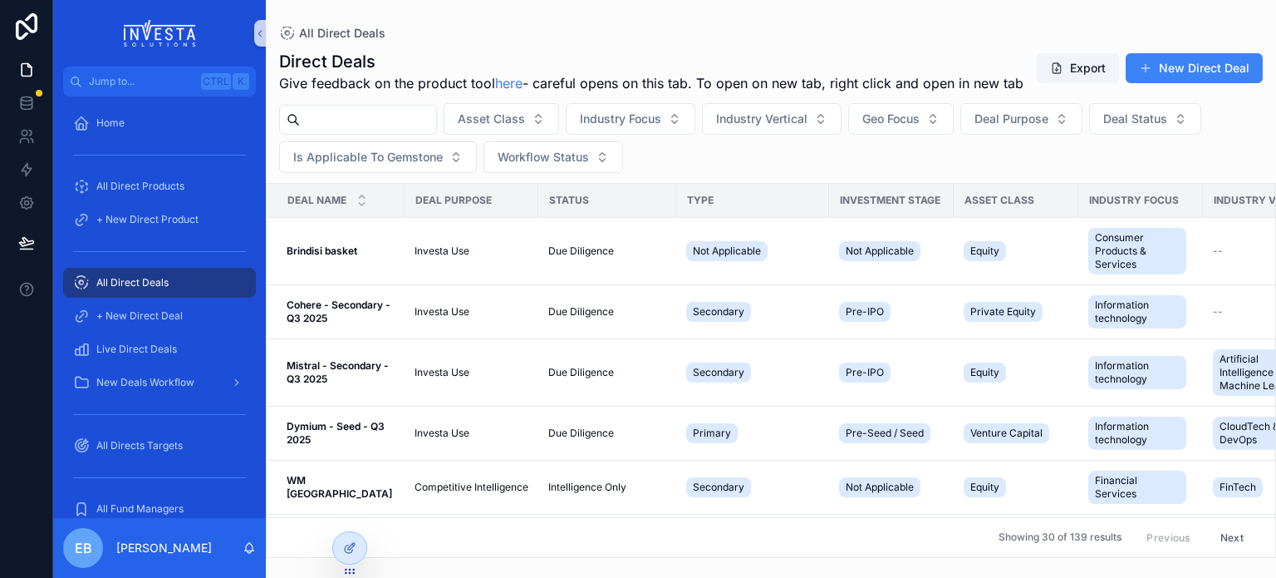
click at [415, 131] on input "scrollable content" at bounding box center [368, 119] width 136 height 23
type input "*"
